Goal: Transaction & Acquisition: Subscribe to service/newsletter

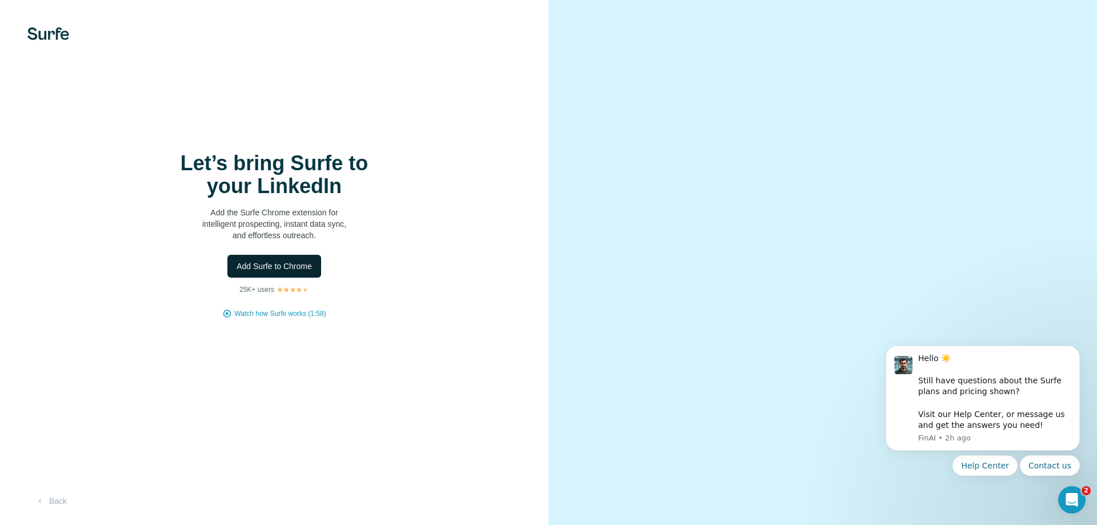
click at [281, 263] on span "Add Surfe to Chrome" at bounding box center [273, 265] width 75 height 11
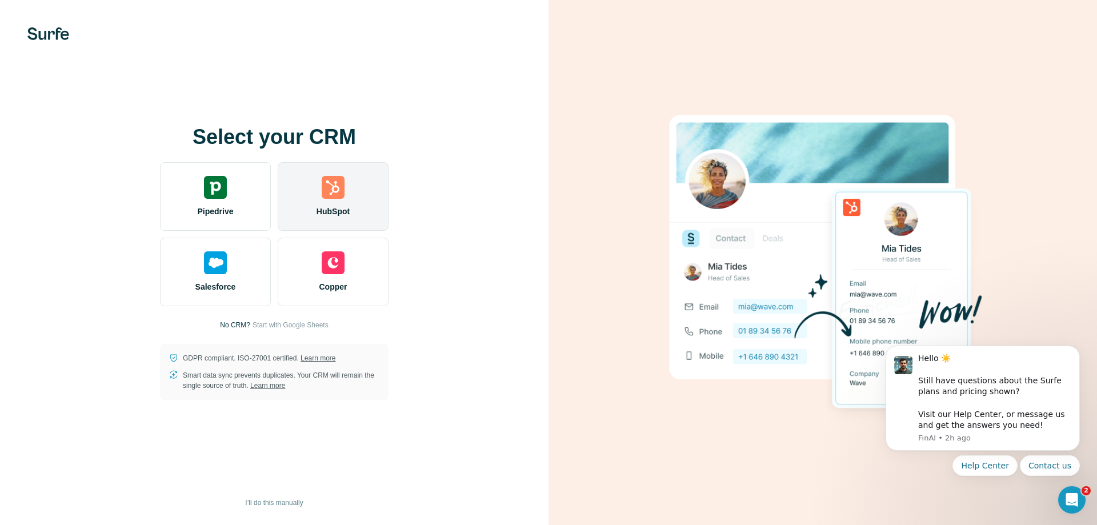
click at [332, 192] on img at bounding box center [333, 187] width 23 height 23
